Goal: Task Accomplishment & Management: Manage account settings

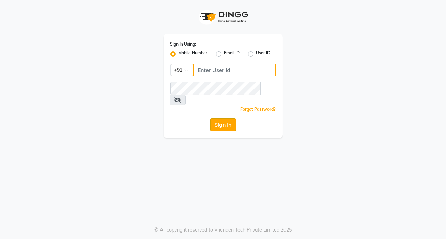
type input "9818659761"
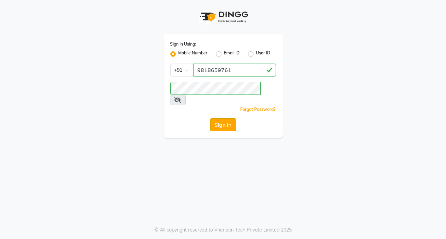
click at [219, 118] on button "Sign In" at bounding box center [223, 124] width 26 height 13
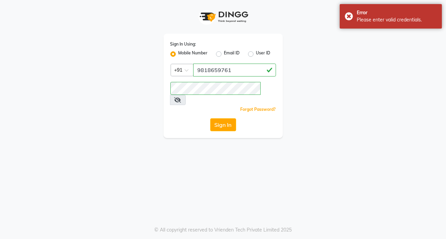
click at [181, 97] on icon at bounding box center [177, 99] width 7 height 5
click at [217, 118] on button "Sign In" at bounding box center [223, 124] width 26 height 13
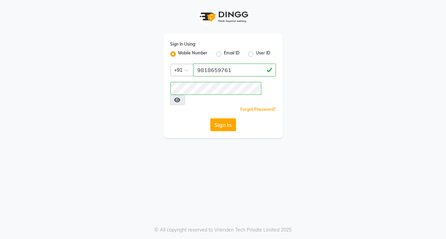
click at [230, 118] on button "Sign In" at bounding box center [223, 124] width 26 height 13
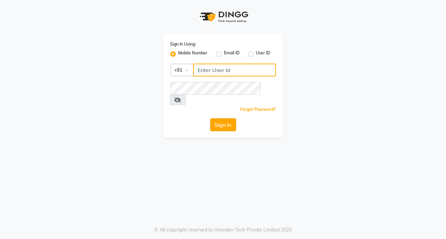
type input "9818659761"
click at [218, 118] on button "Sign In" at bounding box center [223, 124] width 26 height 13
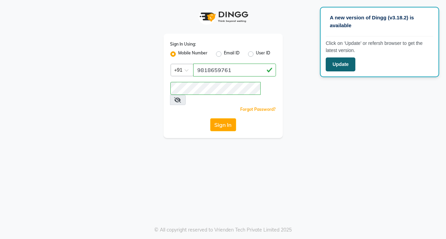
click at [342, 69] on button "Update" at bounding box center [340, 65] width 30 height 14
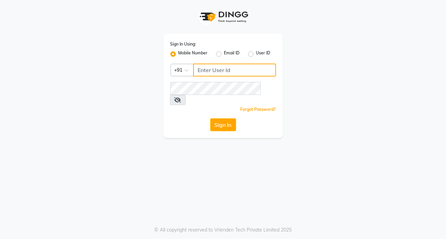
type input "9818659761"
click at [181, 97] on icon at bounding box center [177, 99] width 7 height 5
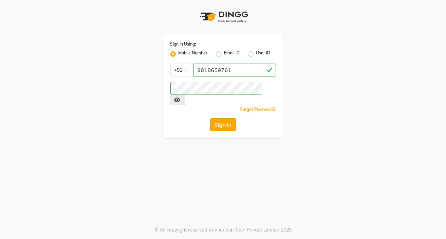
click at [222, 118] on button "Sign In" at bounding box center [223, 124] width 26 height 13
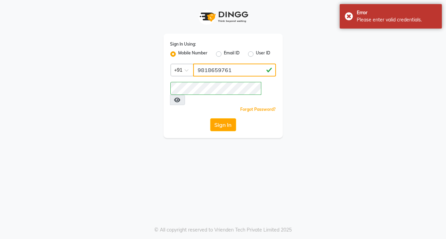
click at [198, 70] on input "9818659761" at bounding box center [234, 70] width 83 height 13
click at [322, 132] on div "Sign In Using: Mobile Number Email ID User ID Country Code × +91 Remember me Fo…" at bounding box center [223, 119] width 446 height 239
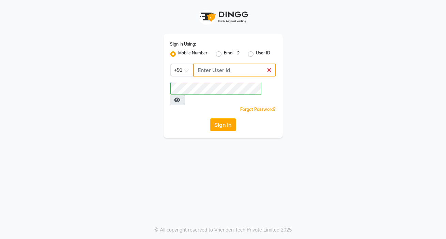
click at [225, 69] on input "Username" at bounding box center [234, 70] width 83 height 13
type input "9818659761"
click at [227, 118] on button "Sign In" at bounding box center [223, 124] width 26 height 13
click at [225, 118] on button "Sign In" at bounding box center [223, 124] width 26 height 13
drag, startPoint x: 230, startPoint y: 71, endPoint x: 194, endPoint y: 72, distance: 36.1
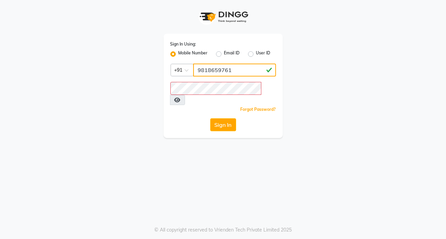
click at [194, 72] on input "9818659761" at bounding box center [234, 70] width 83 height 13
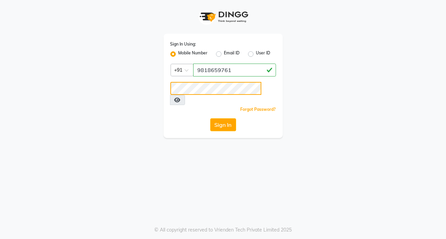
click at [210, 118] on button "Sign In" at bounding box center [223, 124] width 26 height 13
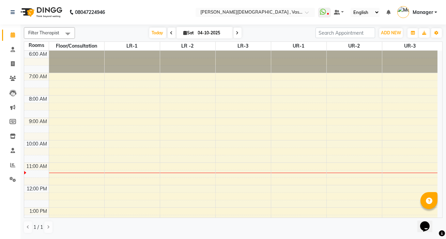
click at [123, 143] on div "6:00 AM 7:00 AM 8:00 AM 9:00 AM 10:00 AM 11:00 AM 12:00 PM 1:00 PM 2:00 PM 3:00…" at bounding box center [230, 219] width 413 height 337
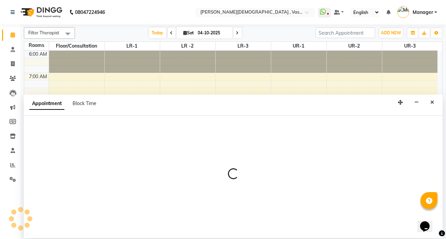
select select "600"
select select "tentative"
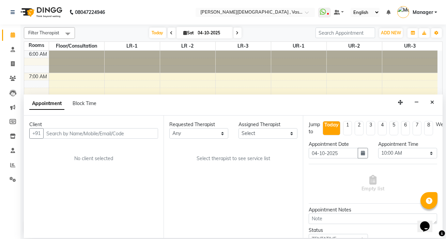
click at [117, 134] on input "text" at bounding box center [100, 133] width 115 height 11
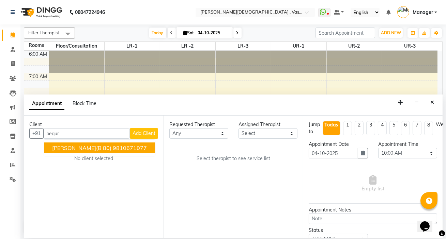
click at [139, 147] on ngb-highlight "9810671077" at bounding box center [130, 148] width 34 height 7
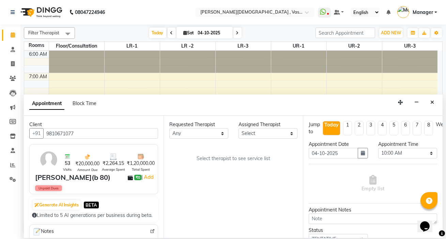
type input "9810671077"
click at [203, 133] on select "Any [PERSON_NAME] V [PERSON_NAME] [PERSON_NAME] A K [PERSON_NAME] N [PERSON_NAM…" at bounding box center [198, 133] width 59 height 11
select select "39038"
click at [169, 128] on select "Any [PERSON_NAME] V [PERSON_NAME] [PERSON_NAME] A K [PERSON_NAME] N [PERSON_NAM…" at bounding box center [198, 133] width 59 height 11
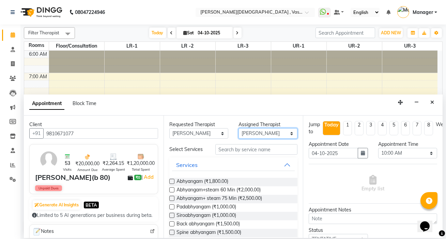
click at [259, 136] on select "Select [PERSON_NAME] V [PERSON_NAME] [PERSON_NAME] A K [PERSON_NAME] N [PERSON_…" at bounding box center [267, 133] width 59 height 11
select select "39036"
click at [238, 128] on select "Select [PERSON_NAME] V [PERSON_NAME] [PERSON_NAME] A K [PERSON_NAME] N [PERSON_…" at bounding box center [267, 133] width 59 height 11
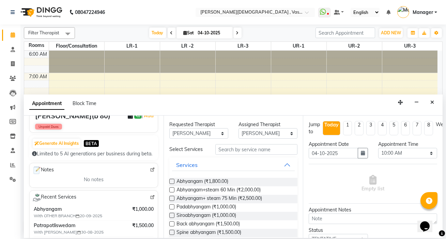
click at [172, 182] on label at bounding box center [171, 181] width 5 height 5
click at [172, 182] on input "checkbox" at bounding box center [171, 182] width 4 height 4
checkbox input "true"
select select "2647"
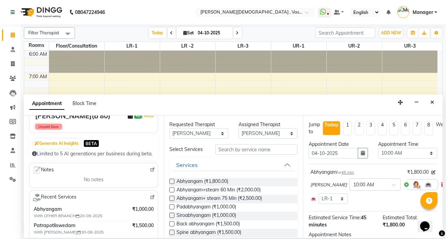
checkbox input "false"
click at [240, 151] on input "text" at bounding box center [256, 149] width 82 height 11
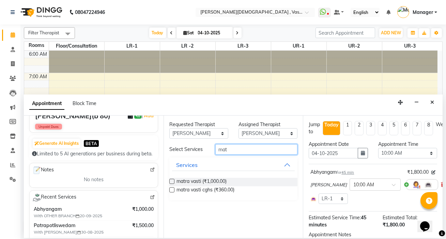
type input "mat"
click at [172, 181] on label at bounding box center [171, 181] width 5 height 5
click at [172, 181] on input "checkbox" at bounding box center [171, 182] width 4 height 4
checkbox input "true"
select select "2647"
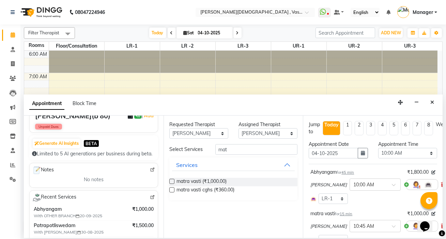
checkbox input "false"
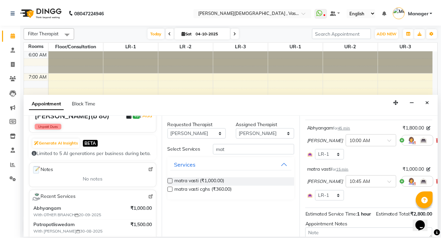
scroll to position [122, 0]
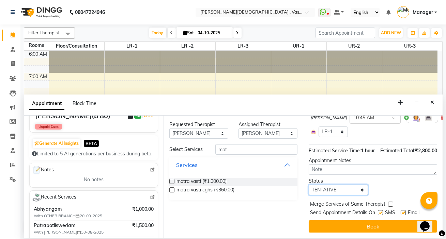
click at [338, 186] on select "Select TENTATIVE CONFIRM CHECK-IN UPCOMING" at bounding box center [337, 190] width 59 height 11
select select "confirm booking"
click at [308, 185] on select "Select TENTATIVE CONFIRM CHECK-IN UPCOMING" at bounding box center [337, 190] width 59 height 11
click at [357, 223] on button "Book" at bounding box center [372, 227] width 128 height 12
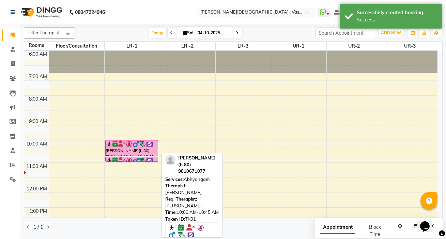
click at [132, 145] on img at bounding box center [135, 144] width 7 height 7
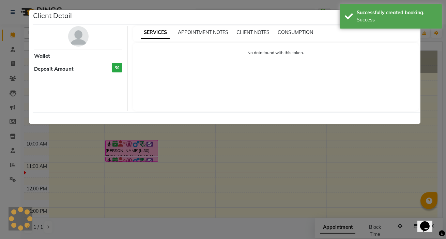
select select "6"
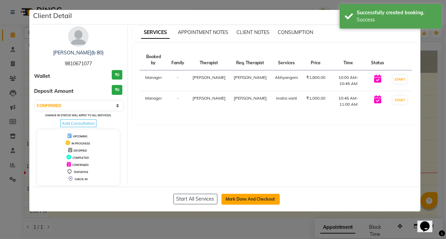
click at [254, 197] on button "Mark Done And Checkout" at bounding box center [250, 199] width 58 height 11
select select "service"
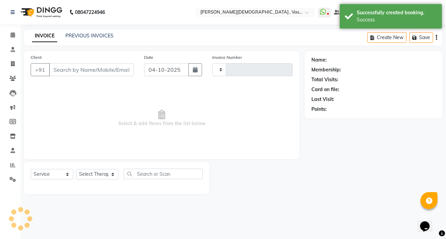
type input "3251"
select select "5571"
type input "9810671077"
select select "39036"
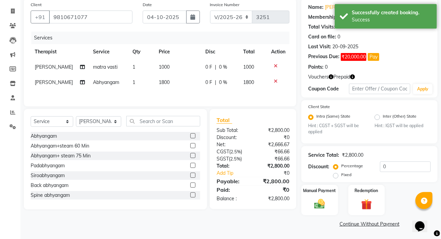
scroll to position [53, 0]
click at [387, 164] on input "0" at bounding box center [405, 166] width 51 height 11
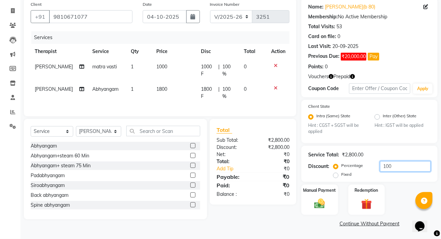
click at [397, 166] on input "100" at bounding box center [405, 166] width 51 height 11
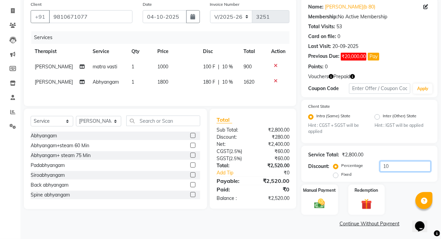
type input "1"
type input "50"
click at [369, 201] on img at bounding box center [366, 205] width 18 height 14
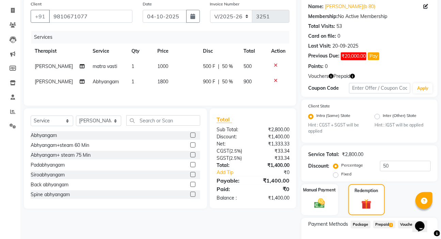
click at [379, 225] on span "Prepaid 1" at bounding box center [384, 225] width 22 height 8
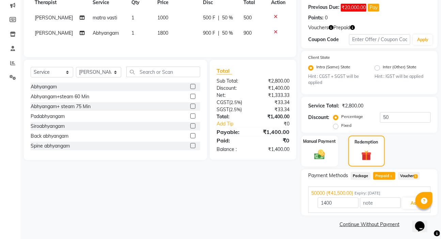
scroll to position [103, 0]
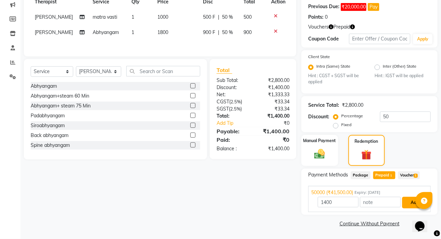
click at [411, 204] on button "Add" at bounding box center [414, 203] width 25 height 12
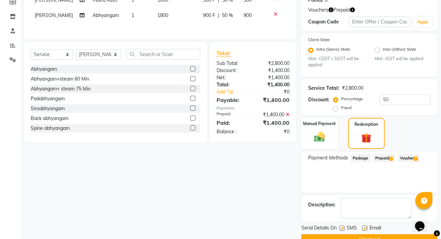
scroll to position [136, 0]
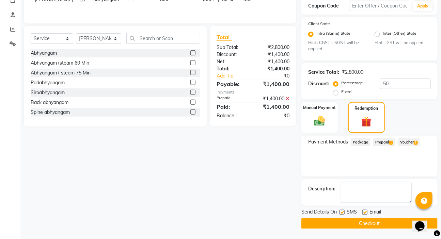
click at [373, 223] on button "Checkout" at bounding box center [369, 224] width 136 height 11
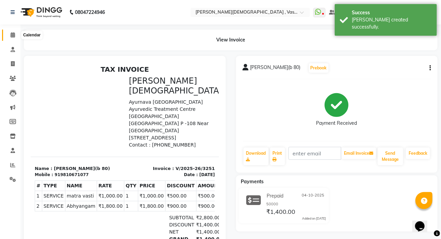
click at [14, 37] on icon at bounding box center [13, 34] width 4 height 5
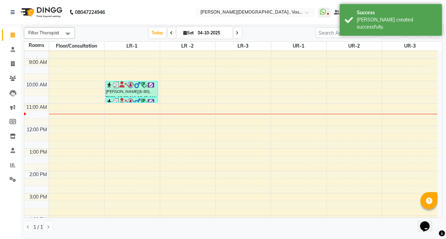
scroll to position [62, 0]
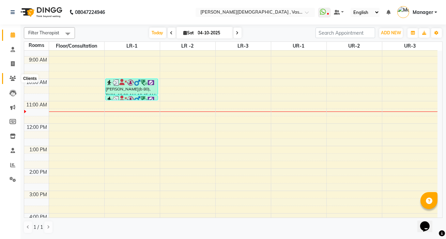
click at [14, 78] on icon at bounding box center [13, 78] width 6 height 5
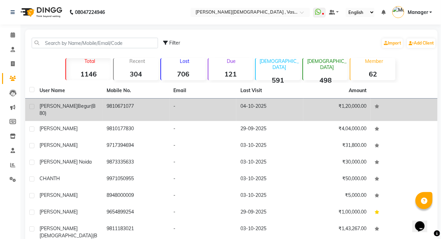
click at [117, 115] on td "9810671077" at bounding box center [135, 110] width 67 height 22
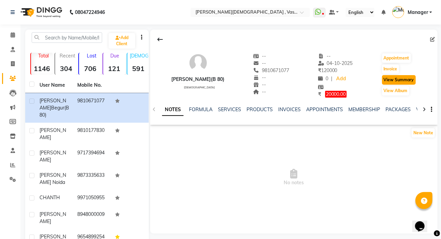
click at [405, 81] on button "View Summary" at bounding box center [399, 80] width 34 height 10
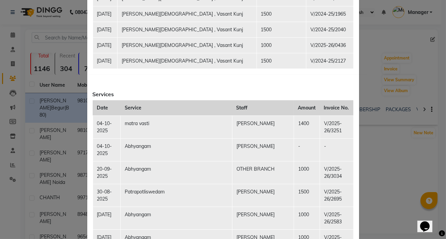
scroll to position [804, 0]
